Goal: Task Accomplishment & Management: Use online tool/utility

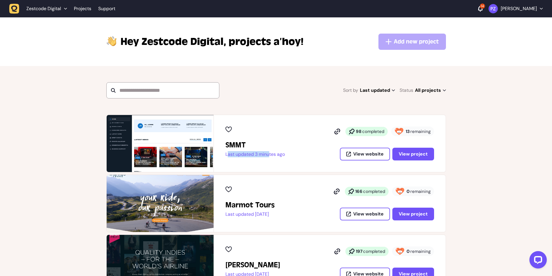
drag, startPoint x: 225, startPoint y: 155, endPoint x: 273, endPoint y: 156, distance: 47.6
click at [270, 156] on div "SMMT Last updated 3 minutes ago 98 completed 13 remaining View website View pro…" at bounding box center [330, 143] width 232 height 57
click at [276, 156] on p "Last updated 3 minutes ago" at bounding box center [255, 155] width 59 height 6
drag, startPoint x: 406, startPoint y: 132, endPoint x: 454, endPoint y: 132, distance: 47.9
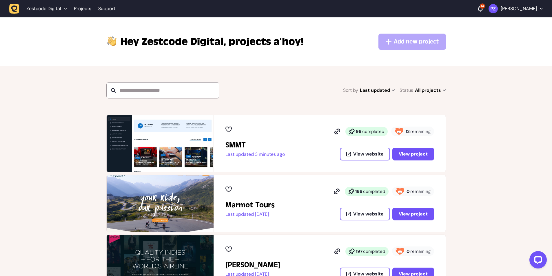
click at [410, 152] on span "View project" at bounding box center [413, 154] width 29 height 5
click at [402, 155] on span "View project" at bounding box center [413, 154] width 29 height 5
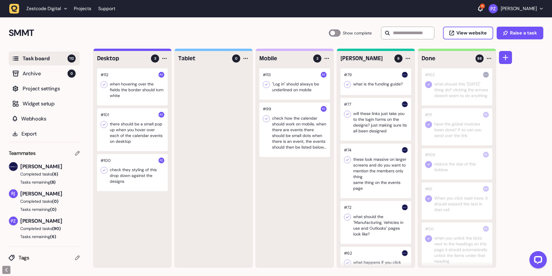
click at [131, 92] on div at bounding box center [132, 86] width 71 height 37
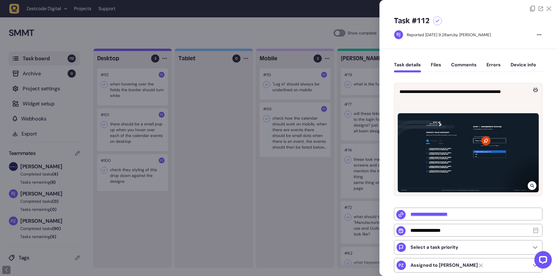
click at [530, 184] on icon at bounding box center [532, 186] width 4 height 5
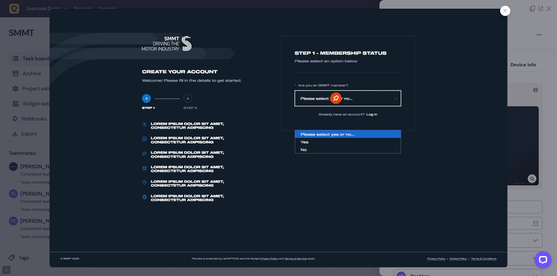
click at [501, 13] on div at bounding box center [505, 11] width 10 height 10
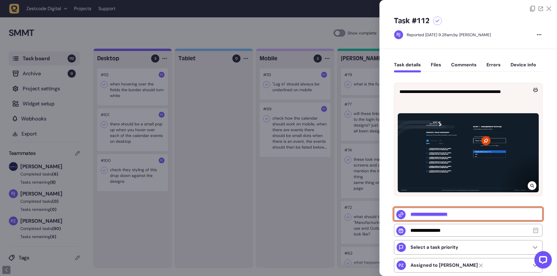
click at [434, 216] on input "**********" at bounding box center [468, 214] width 148 height 13
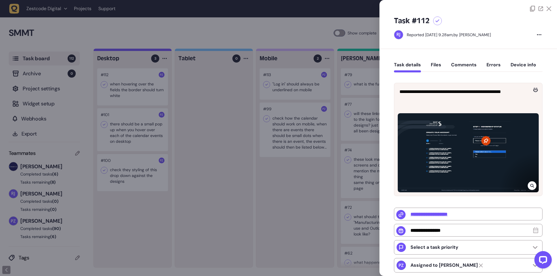
click at [110, 130] on div at bounding box center [278, 138] width 557 height 276
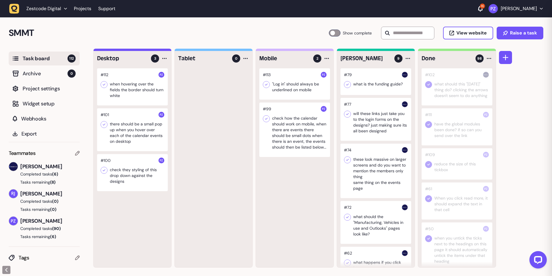
click at [118, 131] on div at bounding box center [132, 129] width 71 height 43
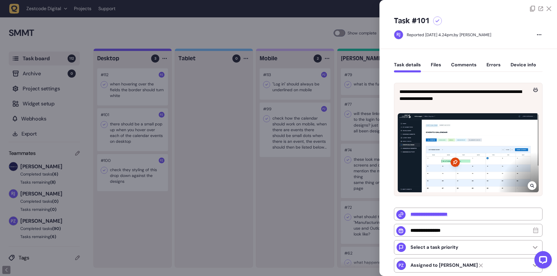
click at [530, 184] on icon at bounding box center [532, 186] width 4 height 4
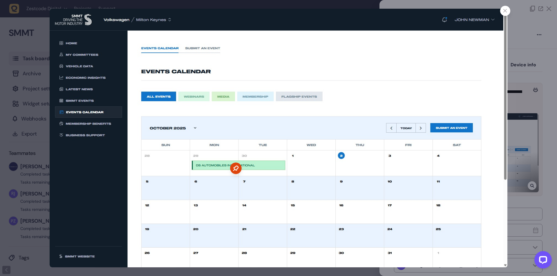
click at [539, 101] on div at bounding box center [278, 138] width 557 height 276
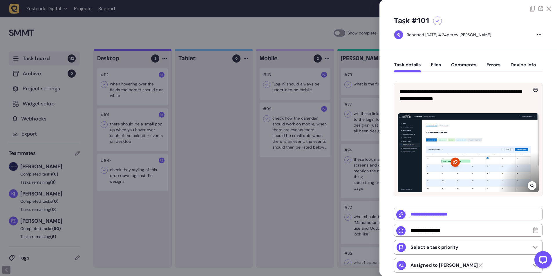
click at [167, 134] on div at bounding box center [278, 138] width 557 height 276
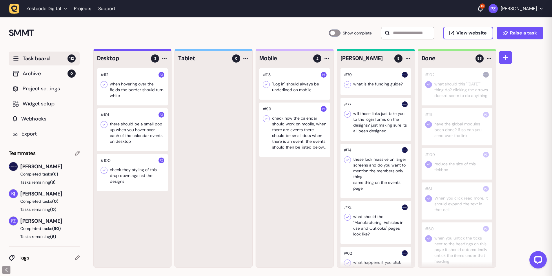
click at [122, 175] on div at bounding box center [132, 172] width 71 height 37
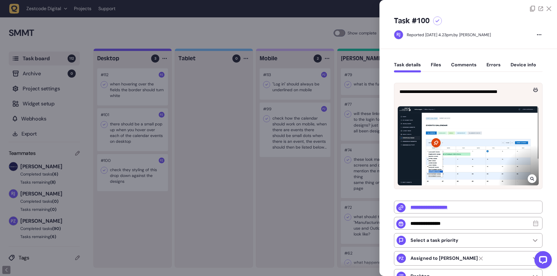
click at [363, 166] on div at bounding box center [278, 138] width 557 height 276
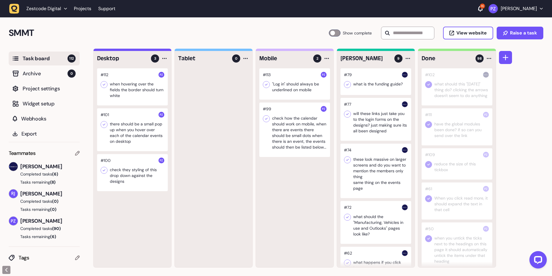
click at [280, 89] on div at bounding box center [295, 83] width 71 height 31
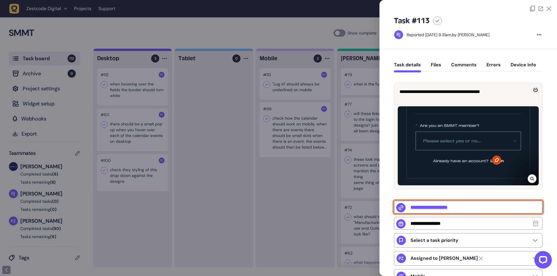
click at [451, 207] on input "**********" at bounding box center [468, 207] width 148 height 13
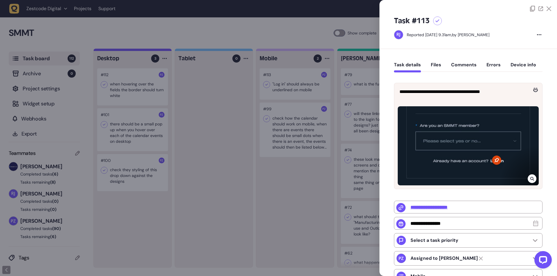
click at [316, 125] on div at bounding box center [278, 138] width 557 height 276
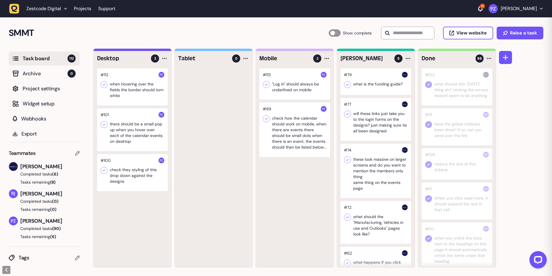
click at [287, 136] on div at bounding box center [295, 130] width 71 height 55
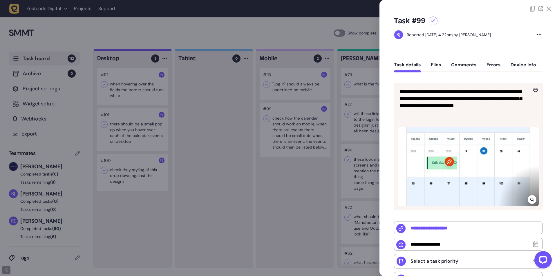
click at [265, 135] on div at bounding box center [278, 138] width 557 height 276
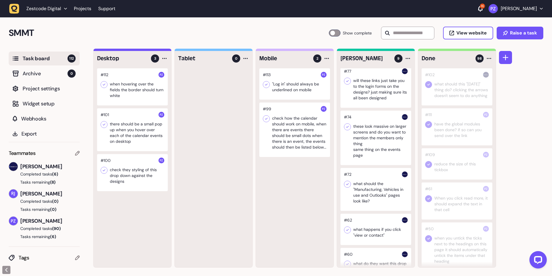
click at [18, 10] on icon "button" at bounding box center [14, 9] width 10 height 10
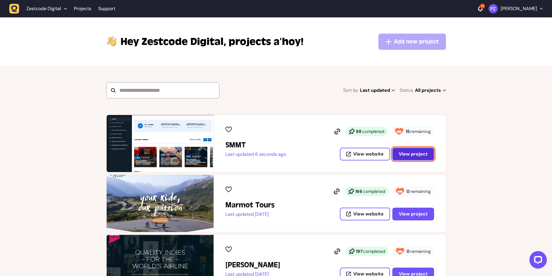
click at [406, 153] on span "View project" at bounding box center [413, 154] width 29 height 5
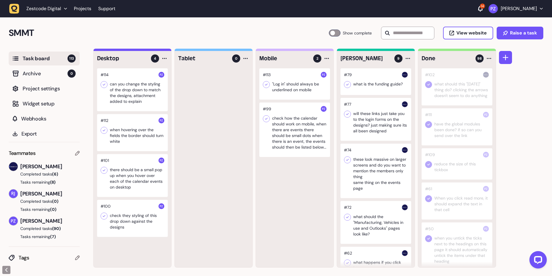
click at [131, 220] on div at bounding box center [132, 218] width 71 height 37
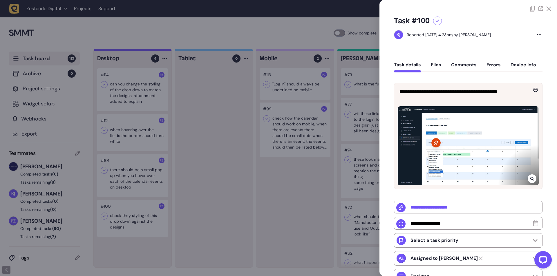
click at [121, 219] on div at bounding box center [278, 138] width 557 height 276
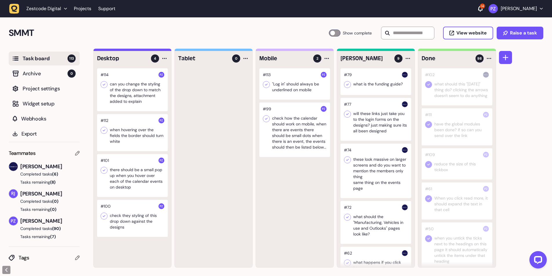
click at [125, 91] on div at bounding box center [132, 89] width 71 height 43
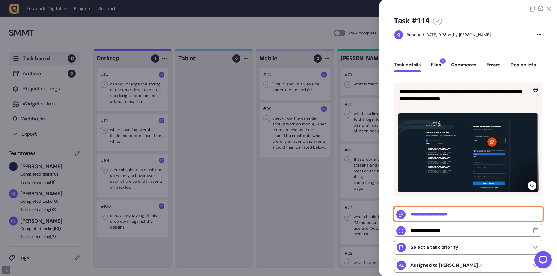
click at [441, 213] on input "**********" at bounding box center [468, 214] width 148 height 13
click at [438, 63] on button "Files 1" at bounding box center [436, 67] width 10 height 10
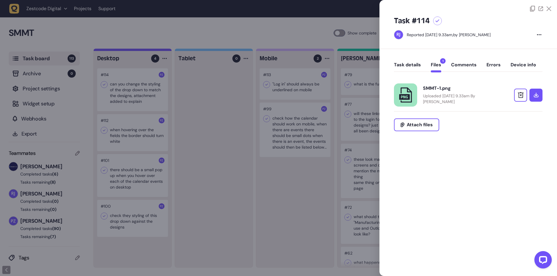
click at [486, 97] on p "Uploaded [DATE] 9.33am By [PERSON_NAME]" at bounding box center [460, 99] width 75 height 12
click at [264, 171] on div at bounding box center [278, 138] width 557 height 276
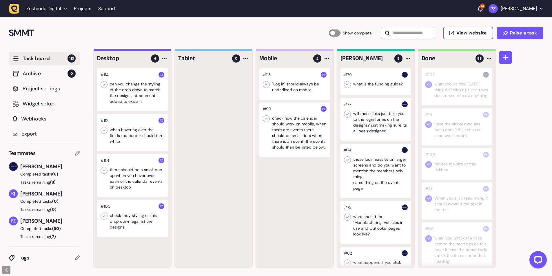
click at [15, 7] on icon "button" at bounding box center [14, 9] width 10 height 10
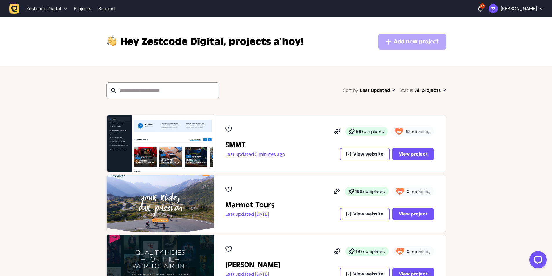
click at [261, 156] on p "Last updated 3 minutes ago" at bounding box center [255, 155] width 59 height 6
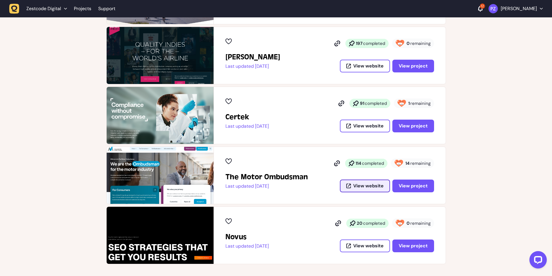
scroll to position [286, 0]
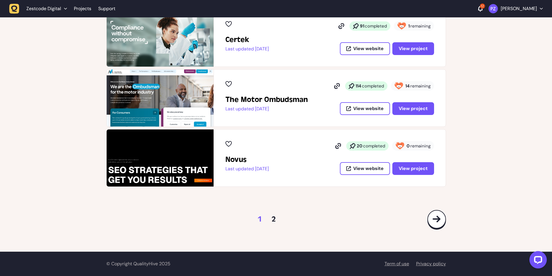
click at [271, 219] on div "1 2" at bounding box center [267, 219] width 19 height 9
click at [273, 220] on link "2" at bounding box center [274, 219] width 5 height 9
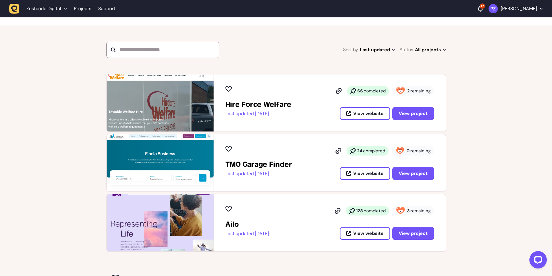
scroll to position [28, 0]
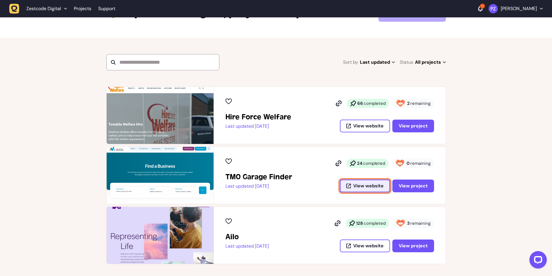
click at [355, 188] on span "View website" at bounding box center [369, 186] width 30 height 5
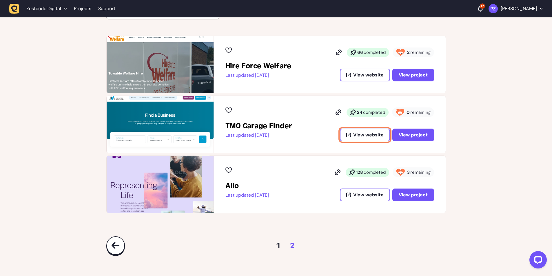
scroll to position [106, 0]
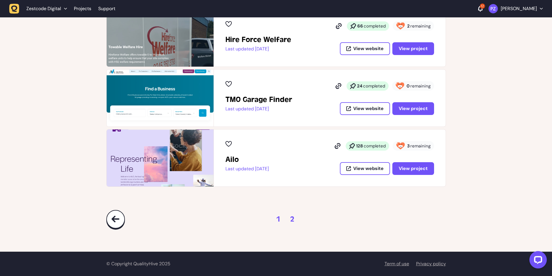
click at [279, 218] on link "1" at bounding box center [278, 219] width 5 height 9
